Goal: Information Seeking & Learning: Learn about a topic

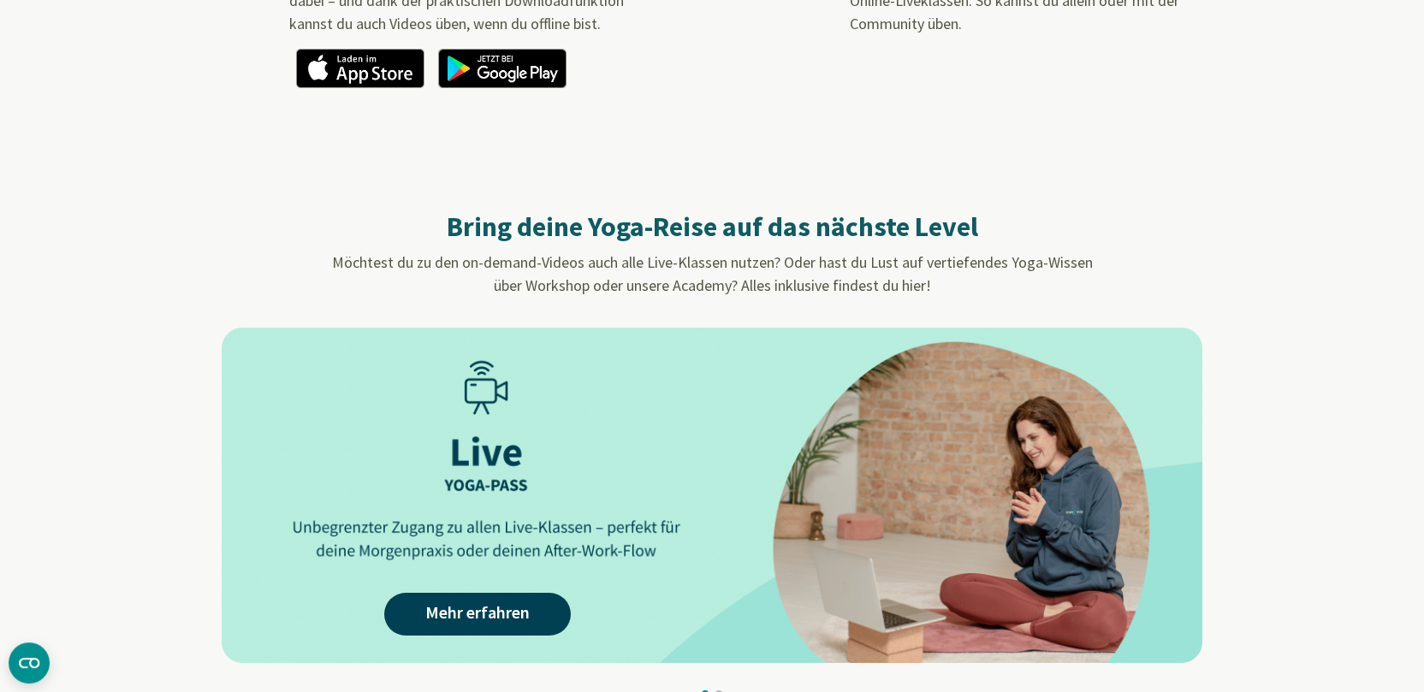
scroll to position [1691, 0]
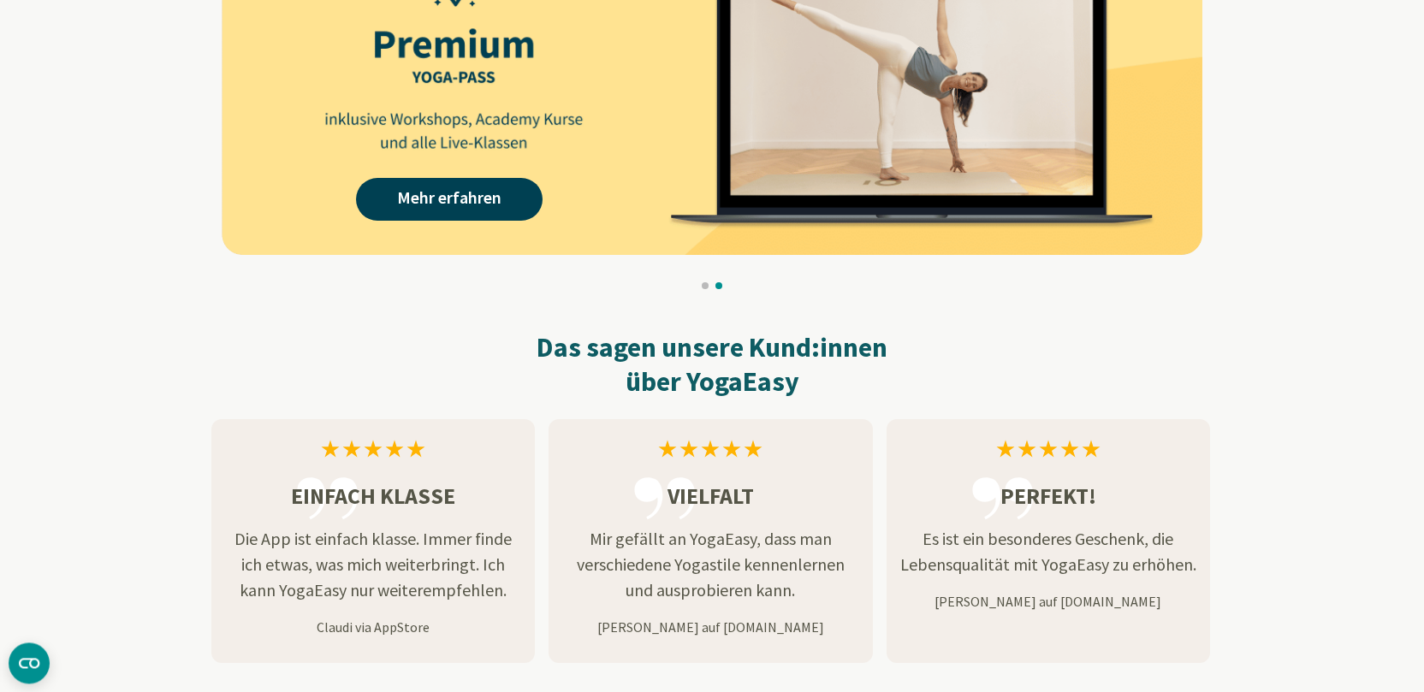
scroll to position [2314, 0]
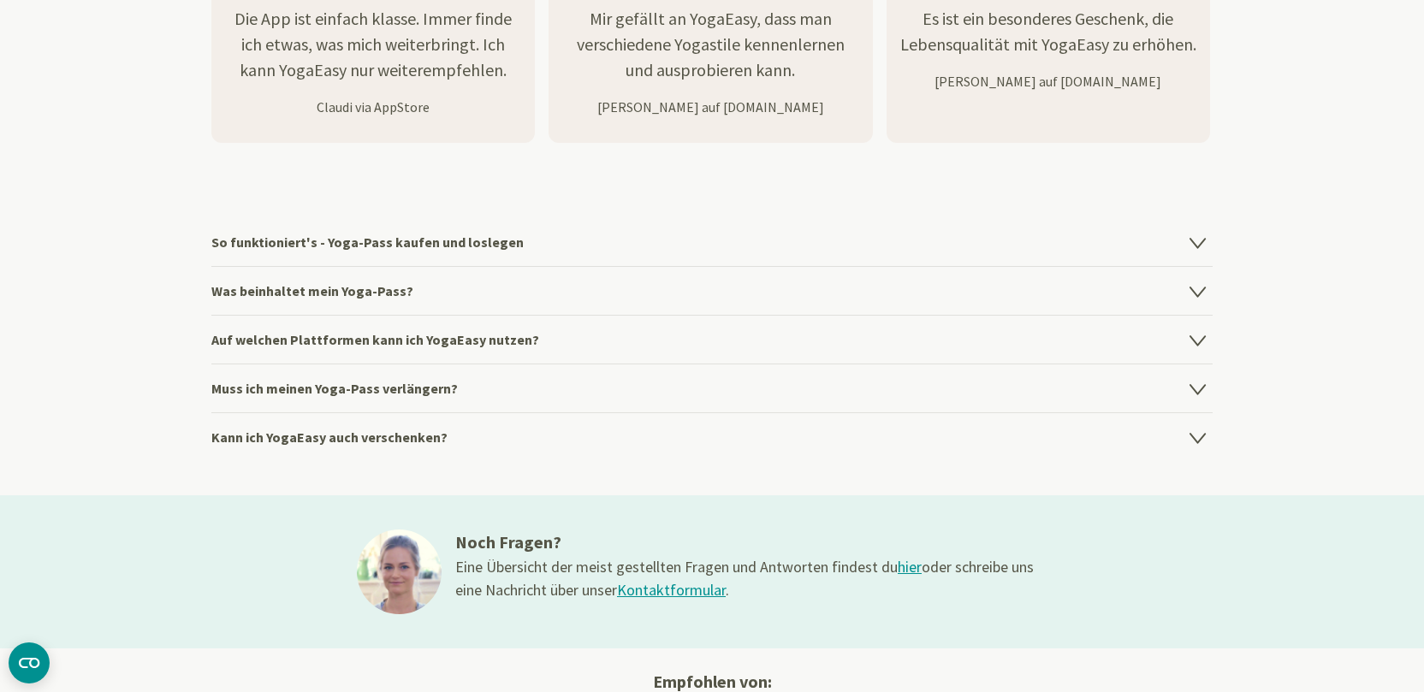
click at [1198, 243] on icon at bounding box center [1197, 243] width 15 height 9
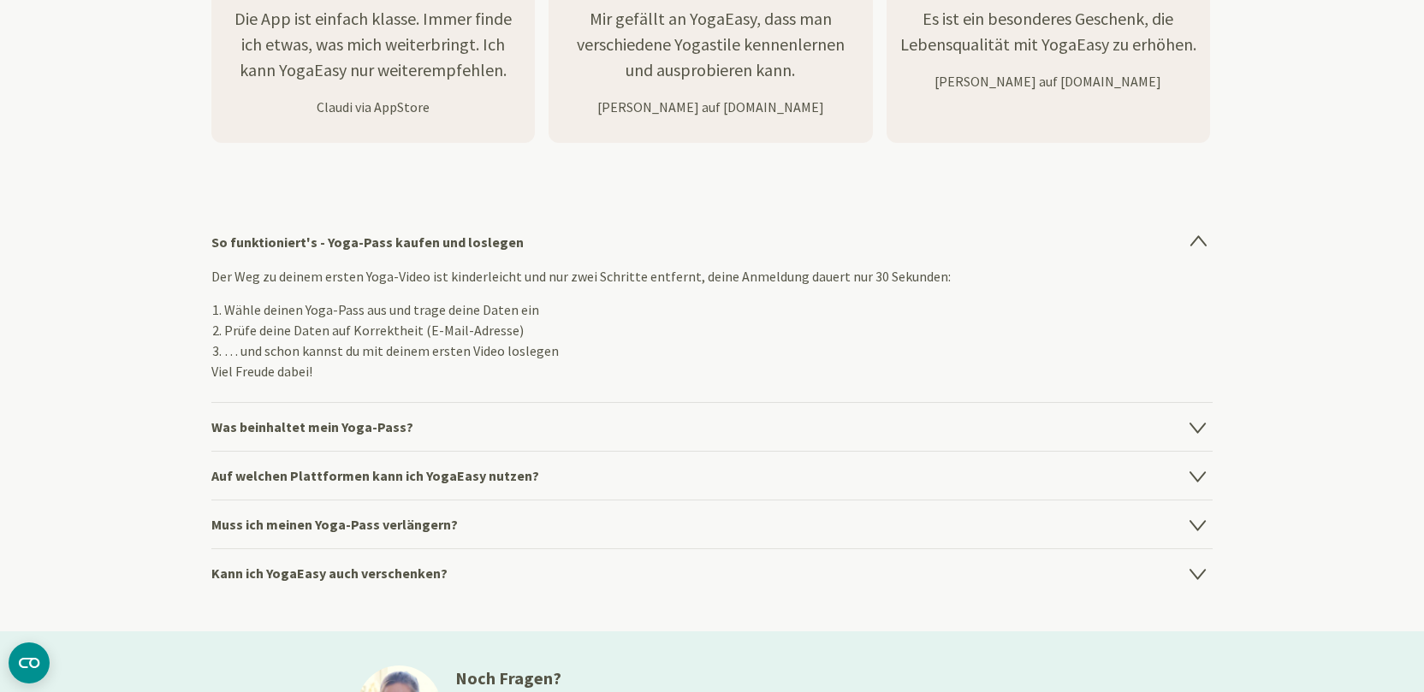
click at [1194, 418] on h4 "Was beinhaltet mein Yoga-Pass?" at bounding box center [711, 426] width 1001 height 49
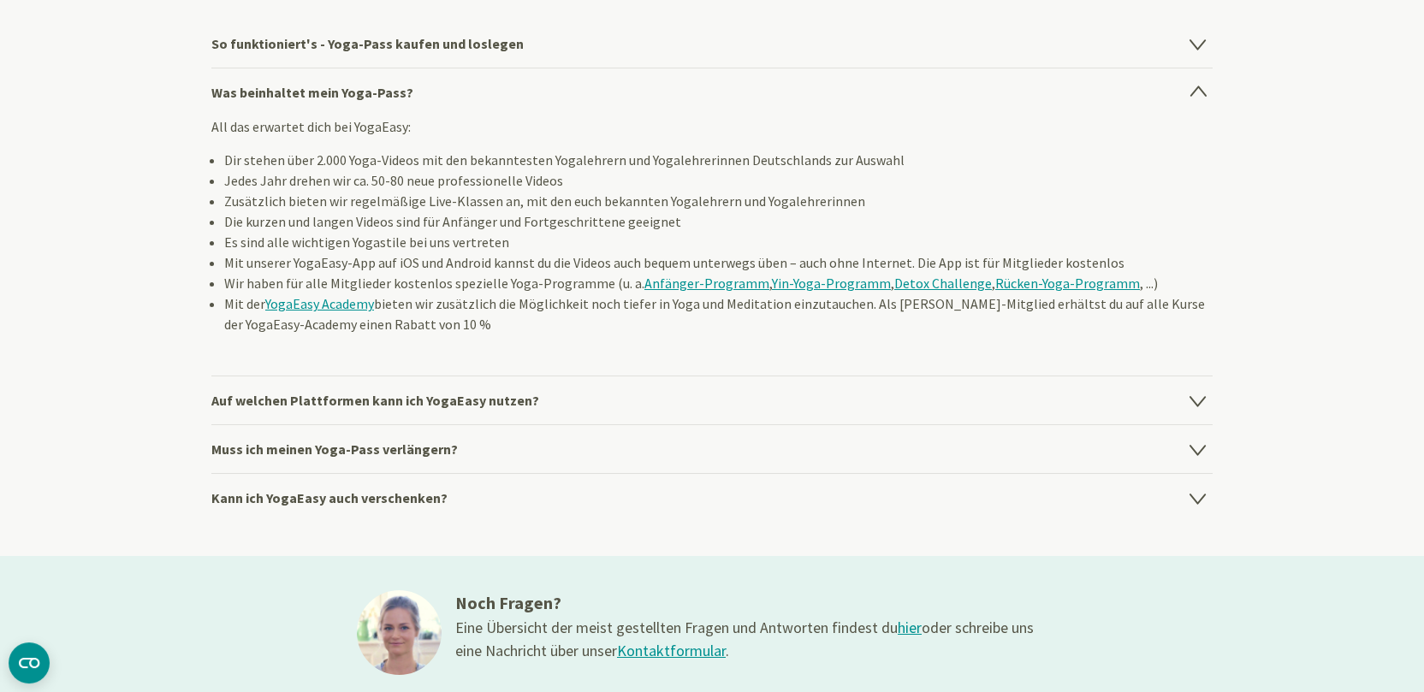
scroll to position [2581, 0]
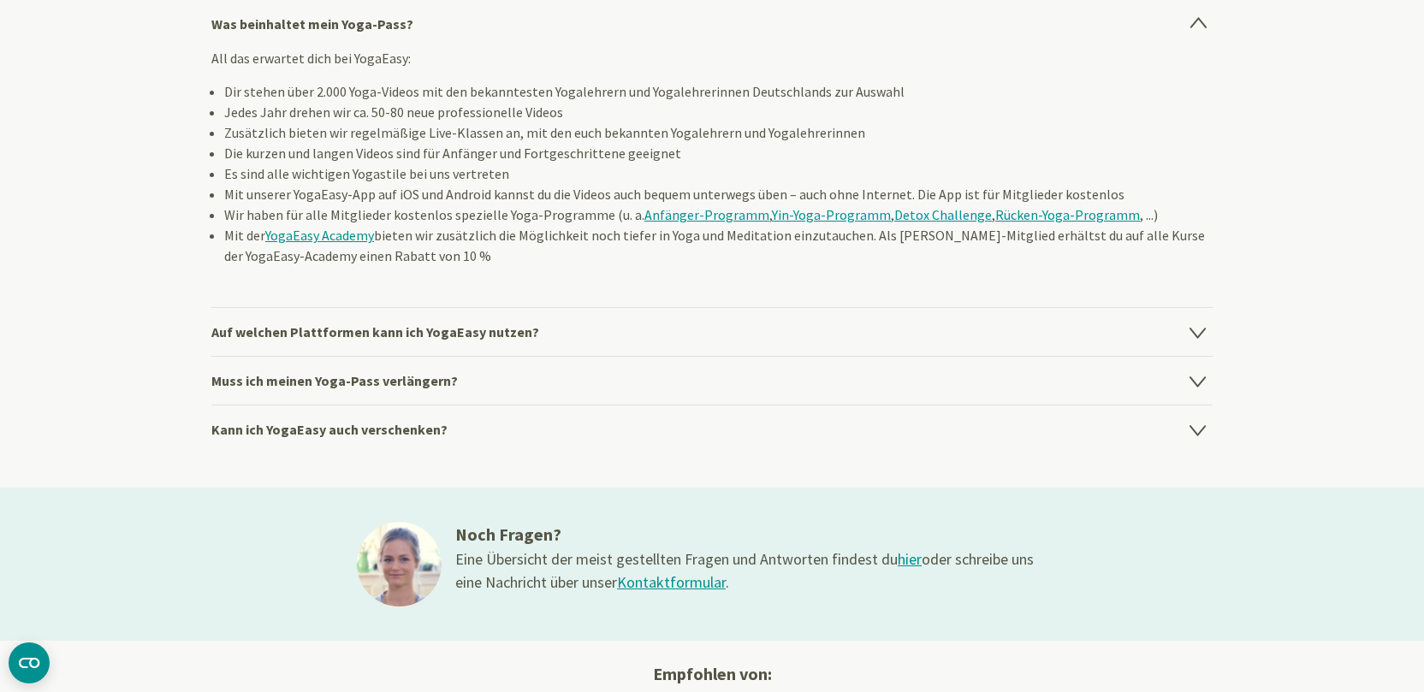
click at [1201, 338] on icon at bounding box center [1197, 333] width 15 height 9
click at [1201, 338] on icon at bounding box center [1198, 332] width 21 height 21
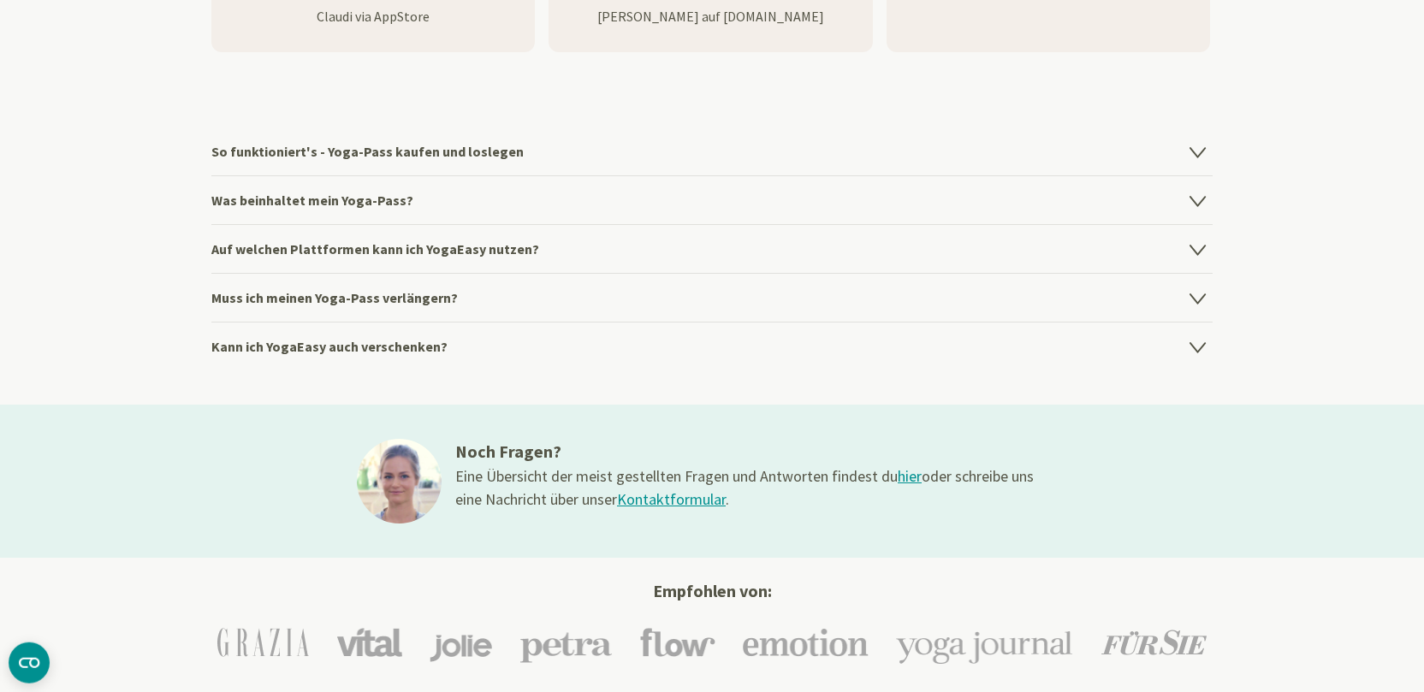
scroll to position [2403, 0]
click at [1196, 250] on icon at bounding box center [1197, 251] width 15 height 9
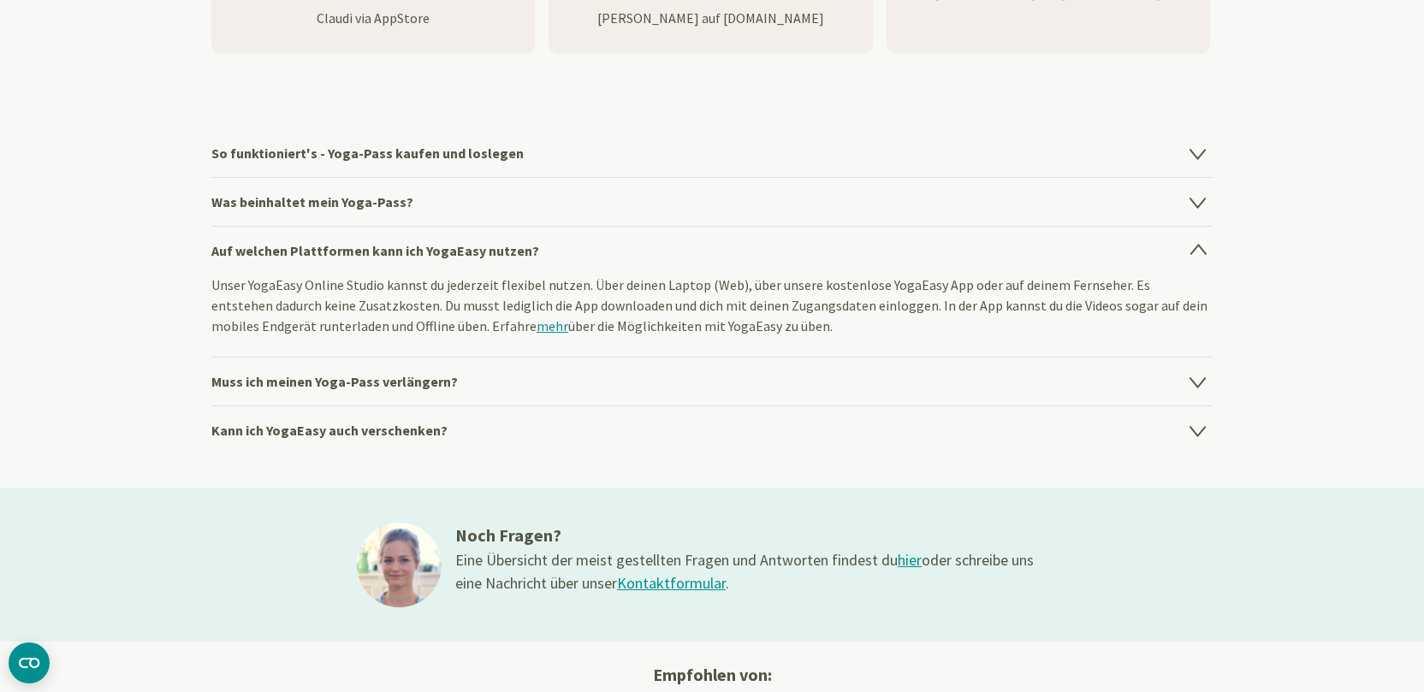
click at [1199, 381] on icon at bounding box center [1197, 382] width 15 height 9
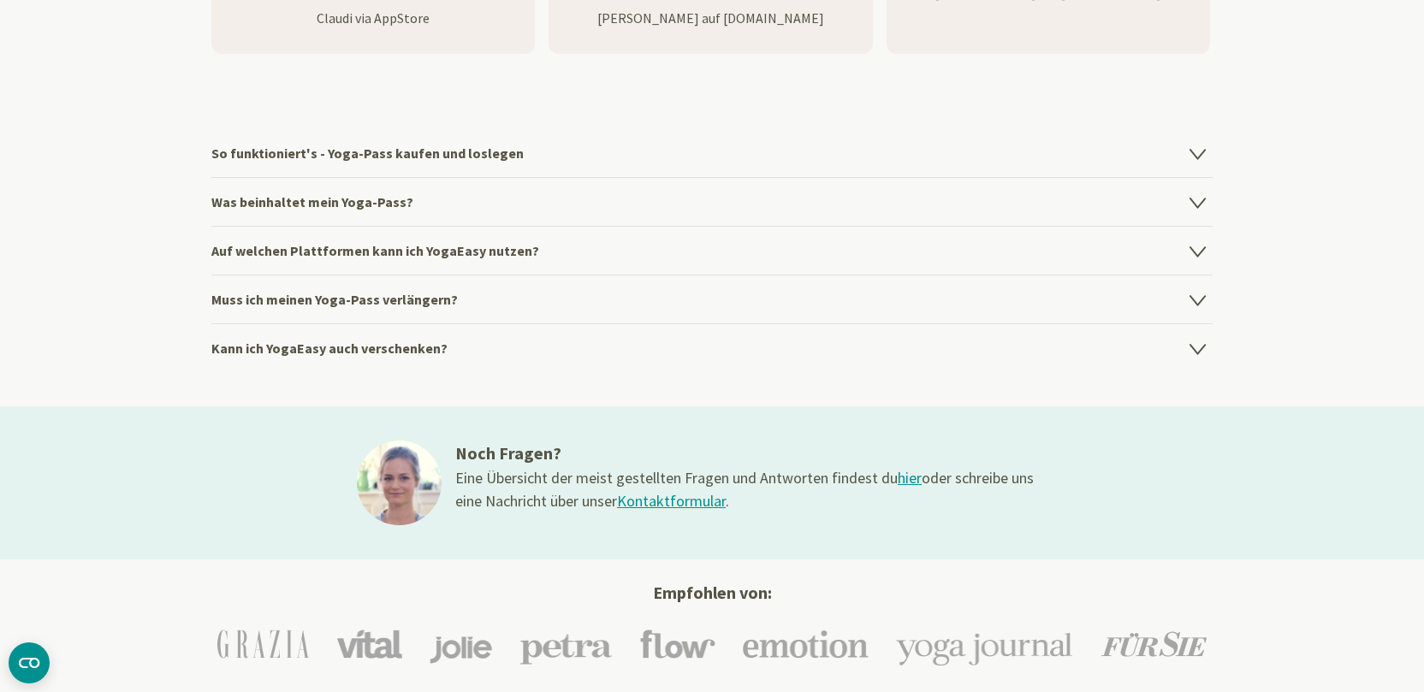
click at [1199, 381] on section "So funktioniert's - Yoga-Pass kaufen und loslegen Der Weg zu deinem ersten Yoga…" at bounding box center [712, 251] width 1424 height 312
click at [1194, 306] on icon at bounding box center [1198, 299] width 21 height 21
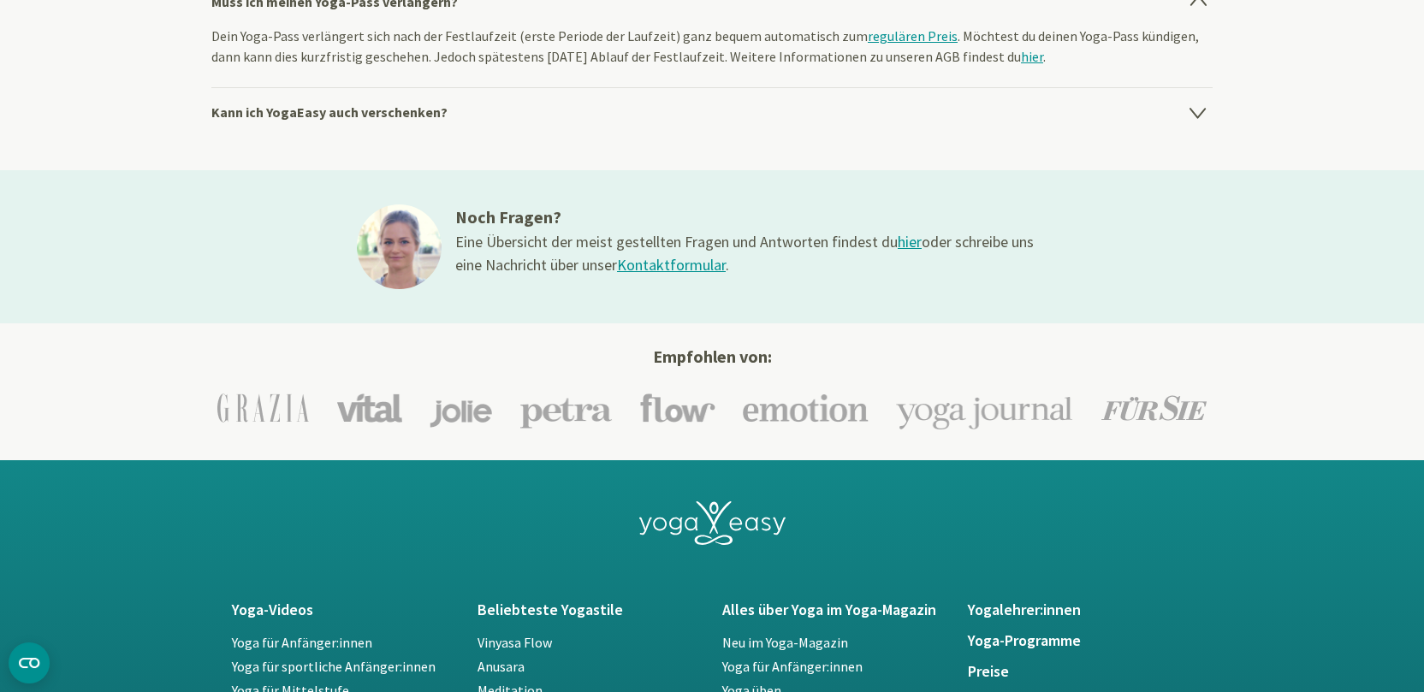
scroll to position [2759, 0]
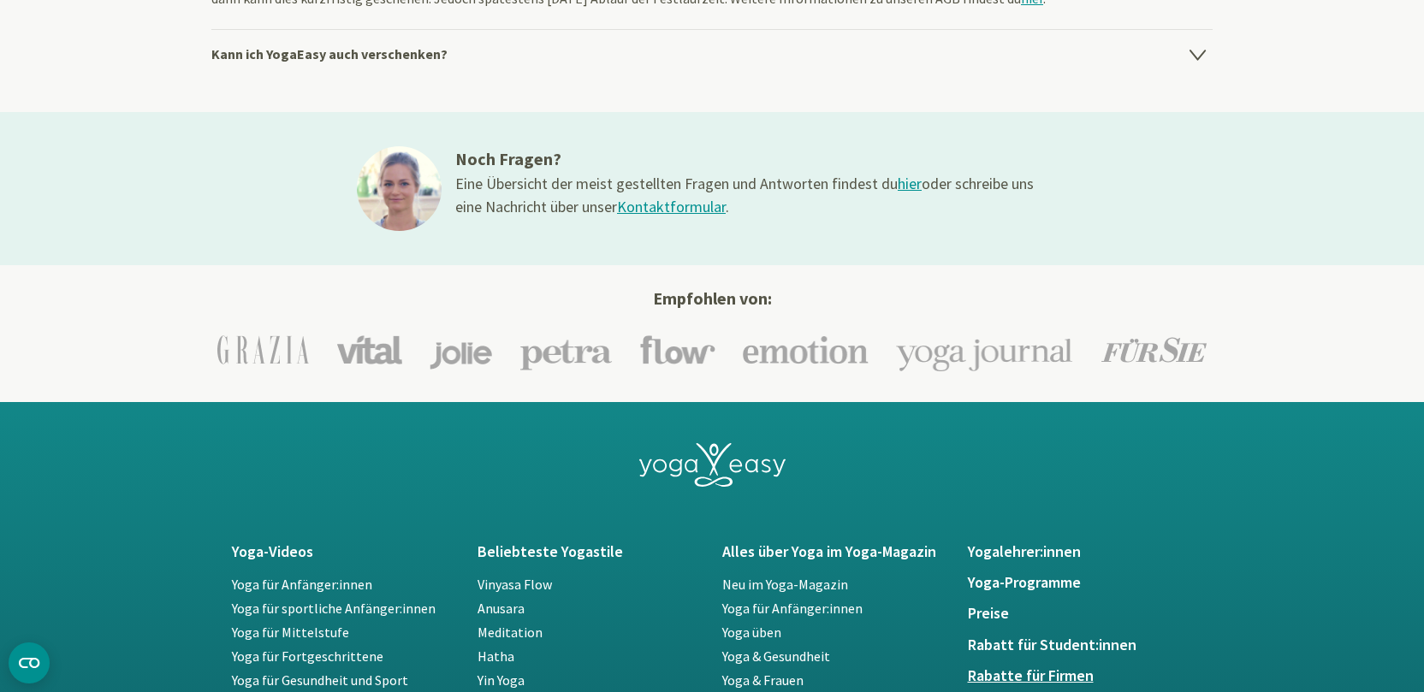
click at [1009, 678] on h5 "Rabatte für Firmen" at bounding box center [1080, 676] width 225 height 17
